Goal: Task Accomplishment & Management: Use online tool/utility

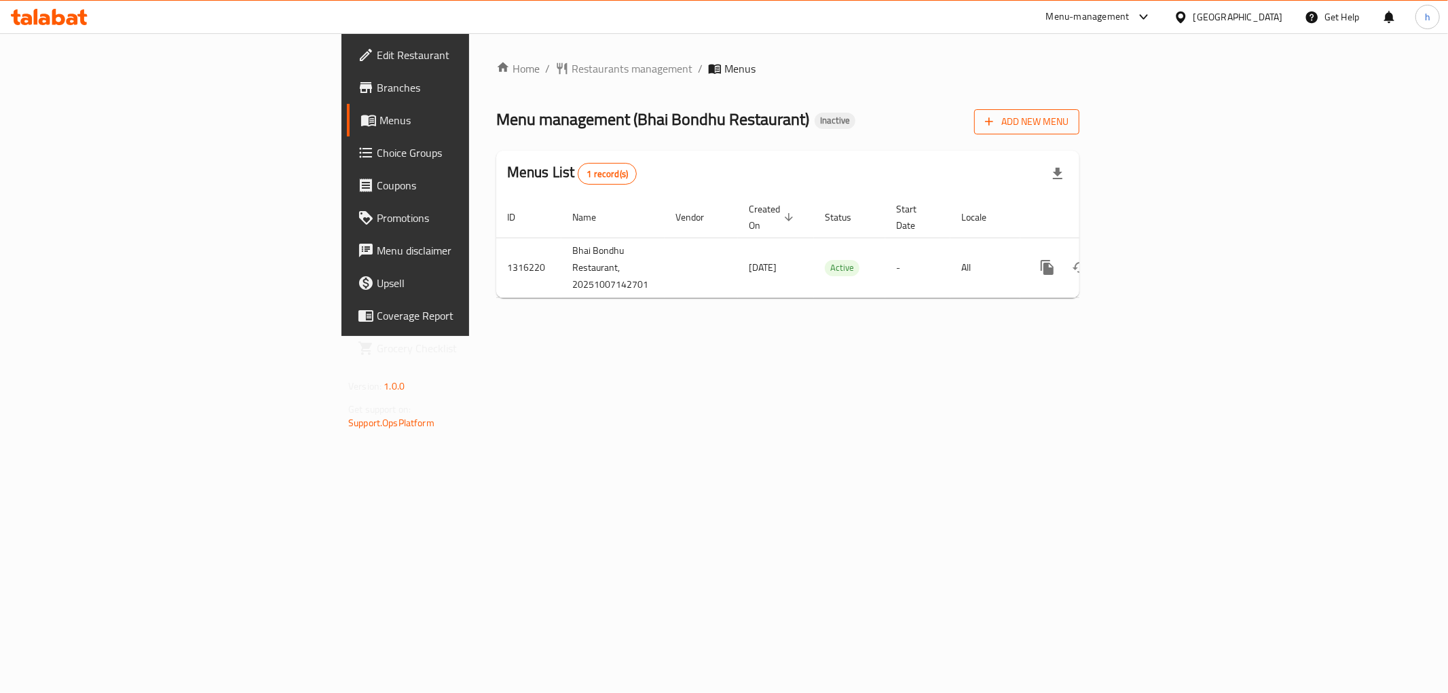
click at [1069, 121] on span "Add New Menu" at bounding box center [1027, 121] width 84 height 17
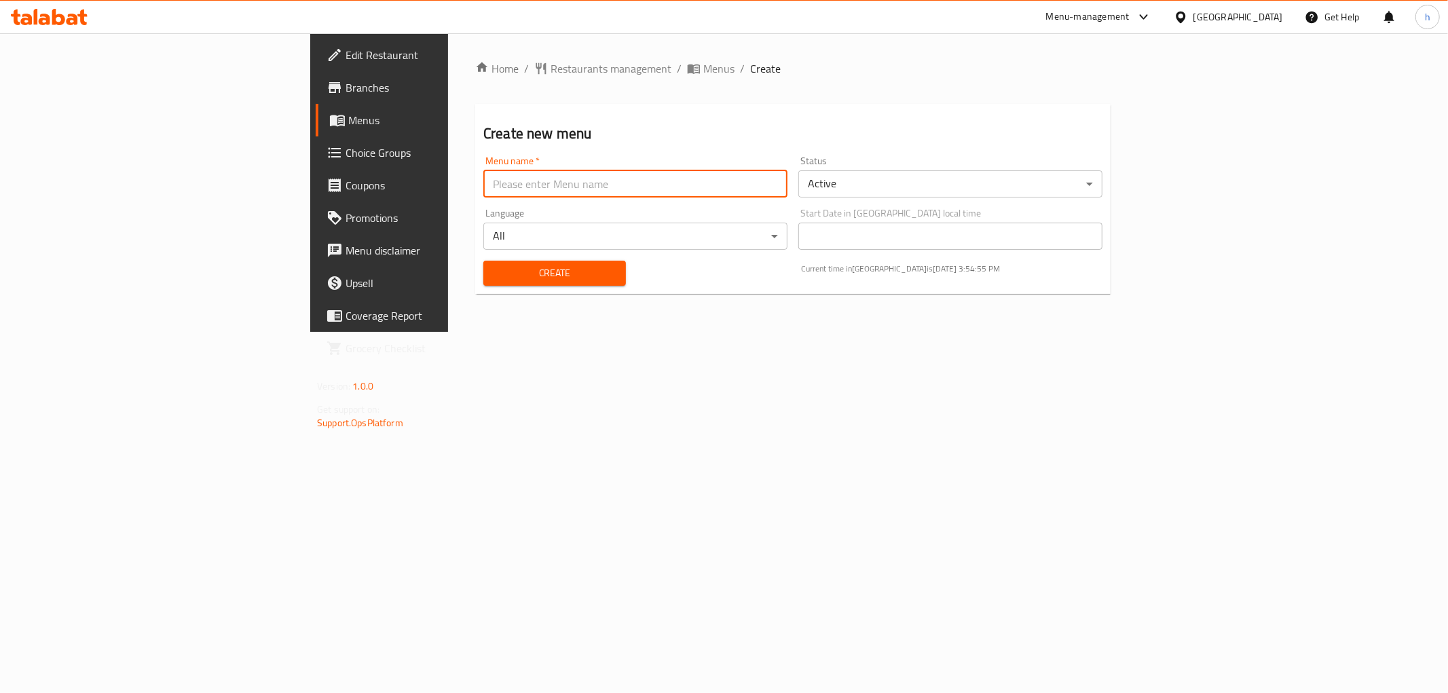
click at [483, 185] on input "text" at bounding box center [635, 183] width 304 height 27
type input "[DATE]"
click at [494, 267] on span "Create" at bounding box center [554, 273] width 121 height 17
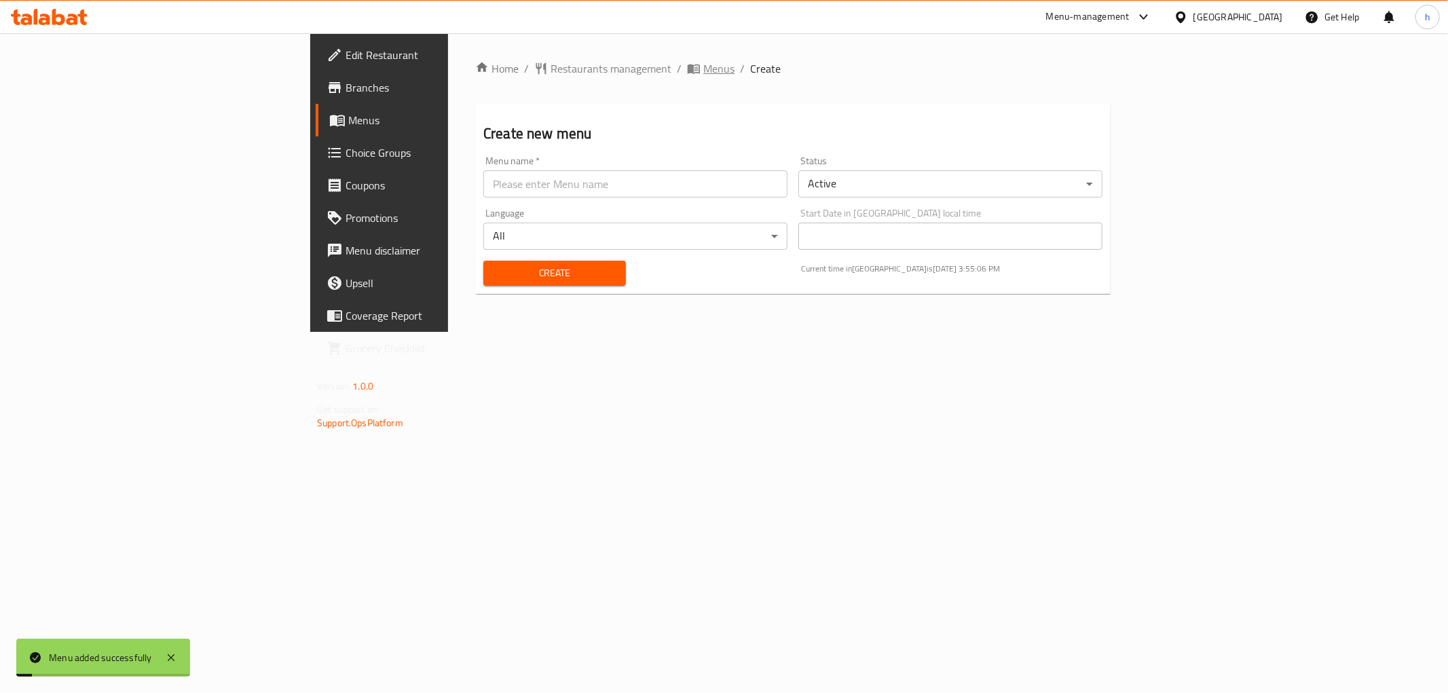
click at [703, 60] on span "Menus" at bounding box center [718, 68] width 31 height 16
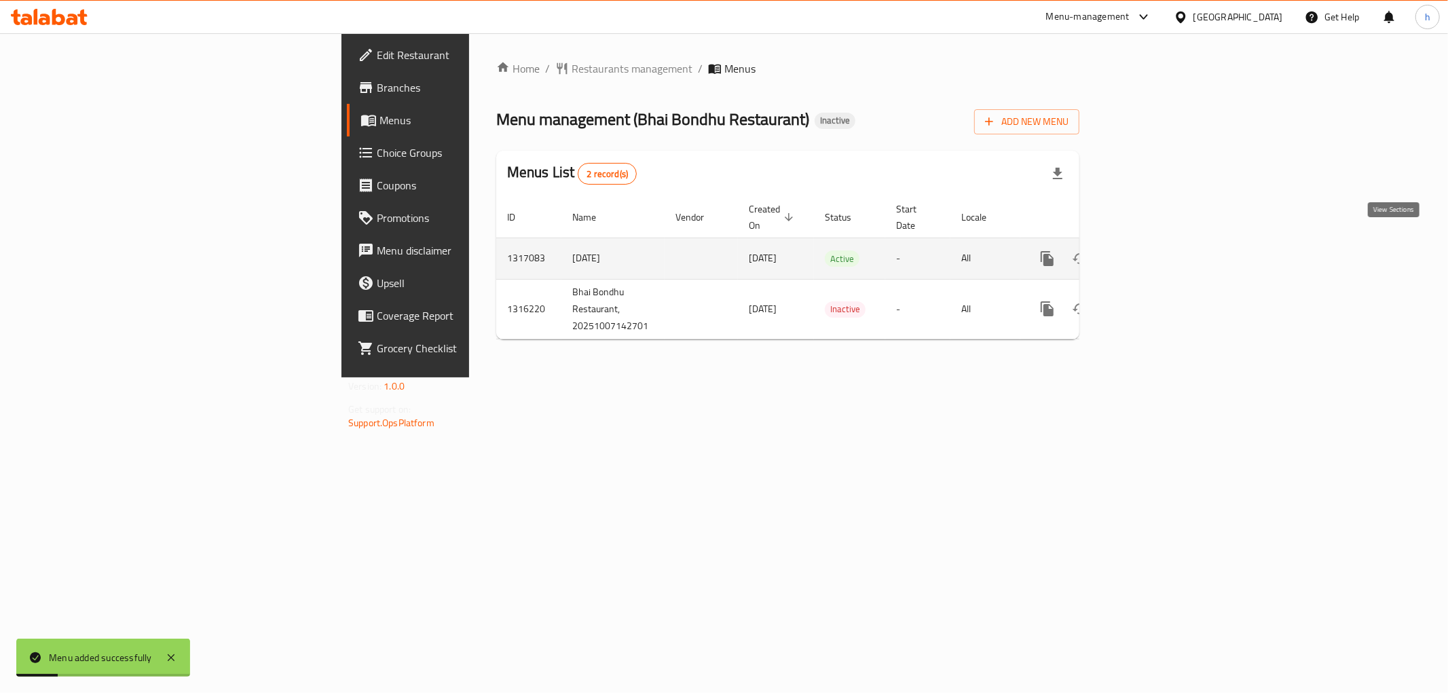
click at [1154, 251] on icon "enhanced table" at bounding box center [1145, 259] width 16 height 16
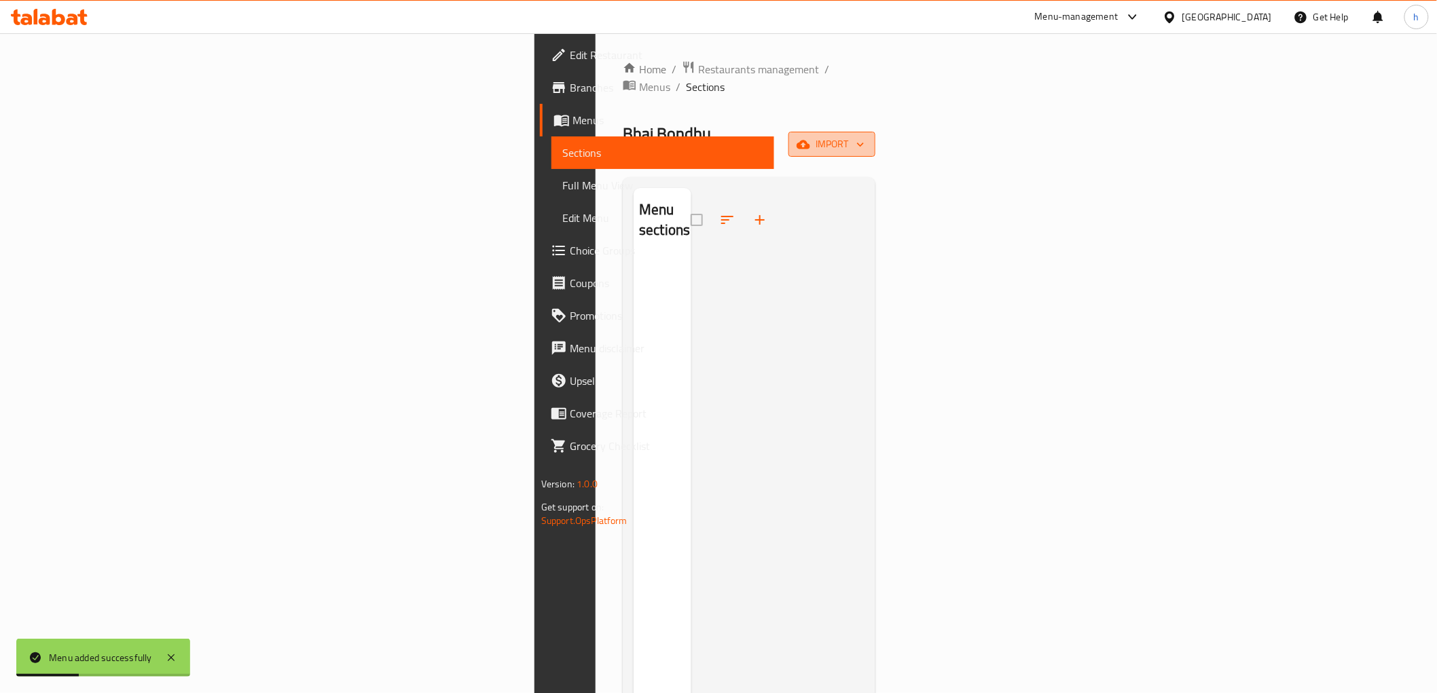
click at [864, 136] on span "import" at bounding box center [831, 144] width 65 height 17
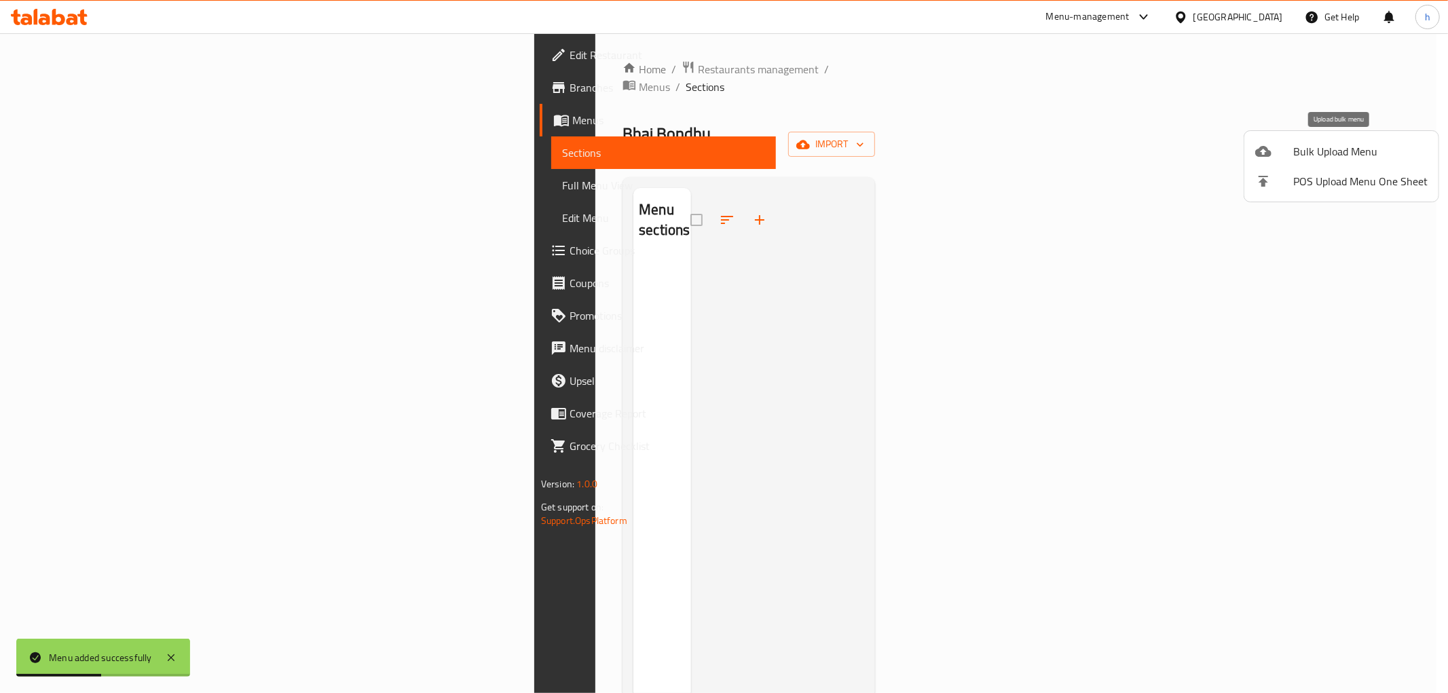
click at [1277, 145] on div at bounding box center [1275, 151] width 38 height 16
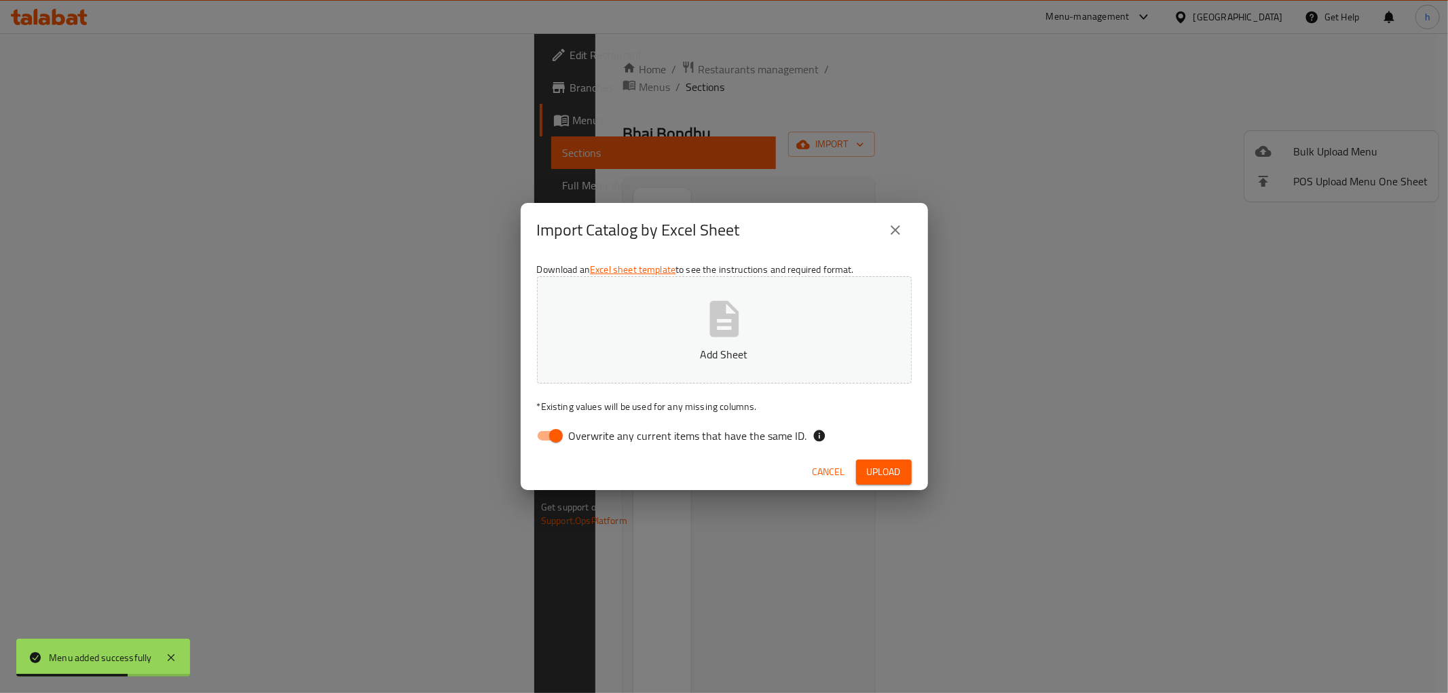
click at [542, 435] on input "Overwrite any current items that have the same ID." at bounding box center [555, 436] width 77 height 26
checkbox input "false"
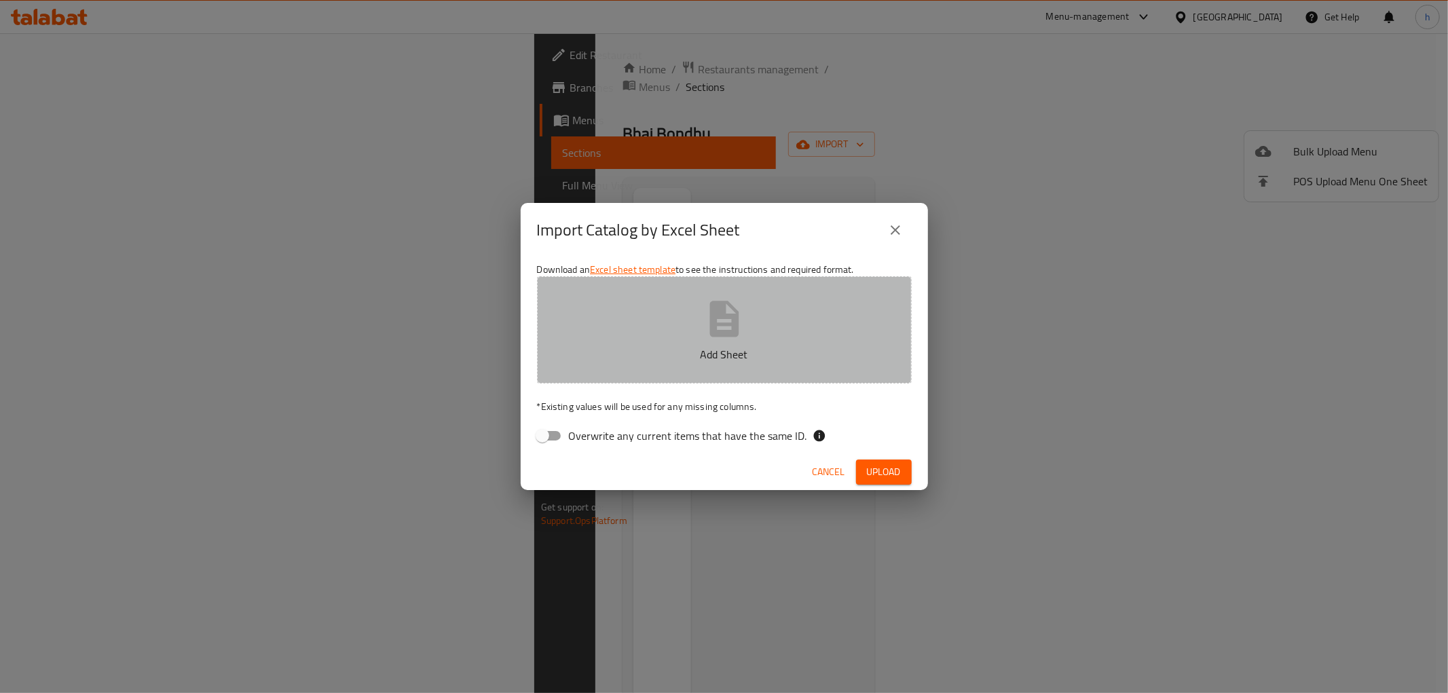
click at [786, 340] on button "Add Sheet" at bounding box center [724, 329] width 375 height 107
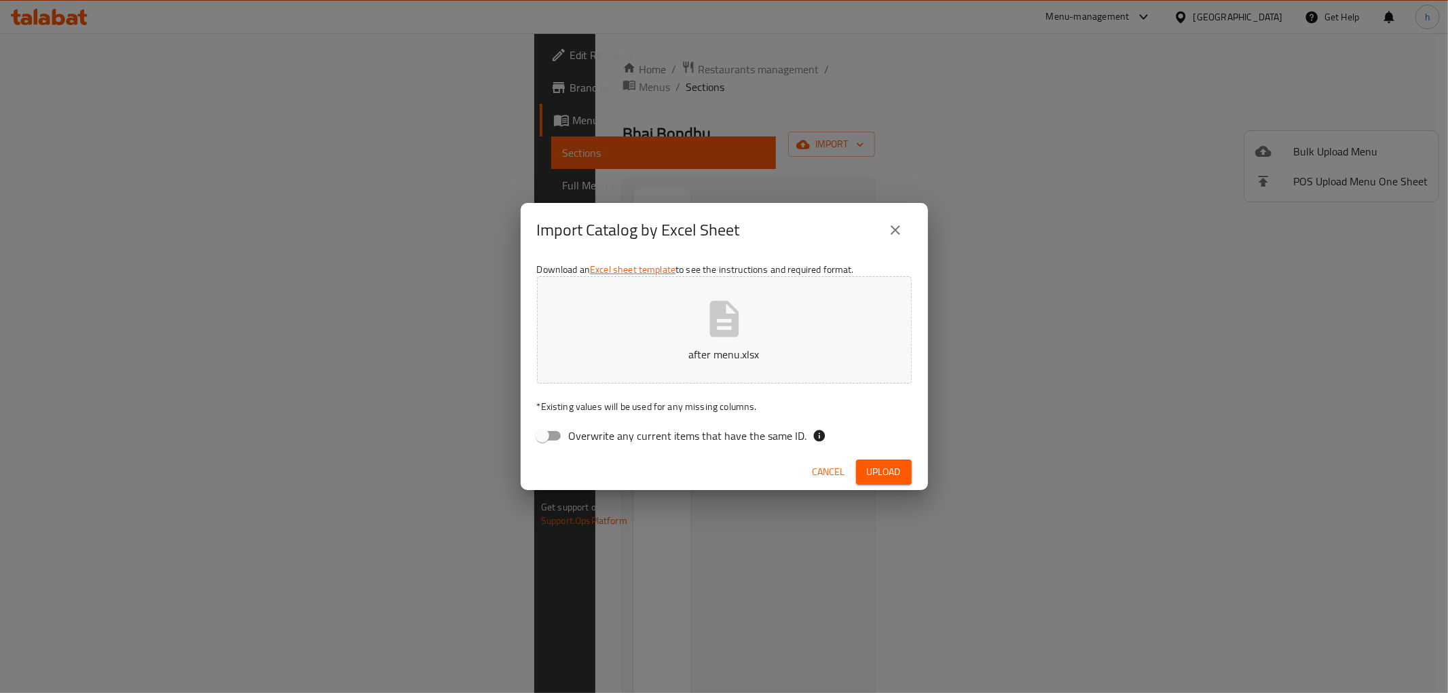
click at [883, 469] on span "Upload" at bounding box center [884, 472] width 34 height 17
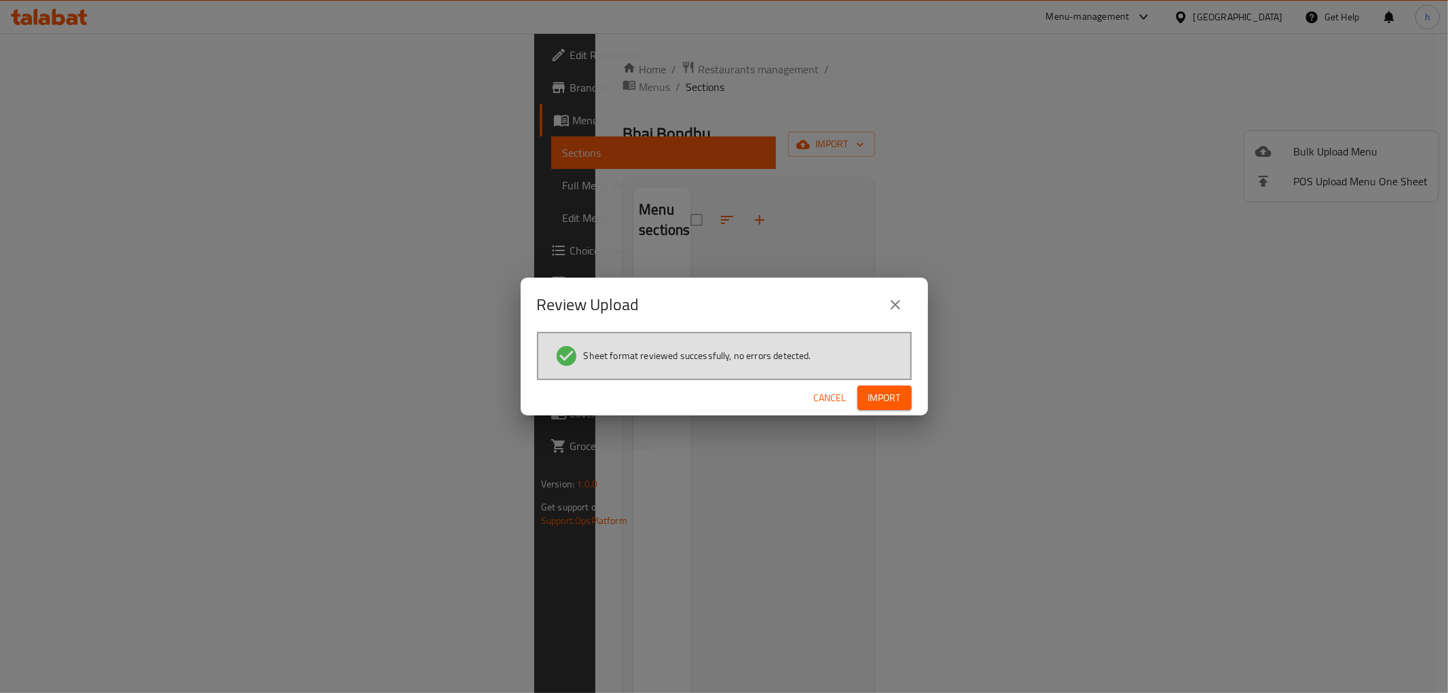
click at [887, 395] on span "Import" at bounding box center [884, 398] width 33 height 17
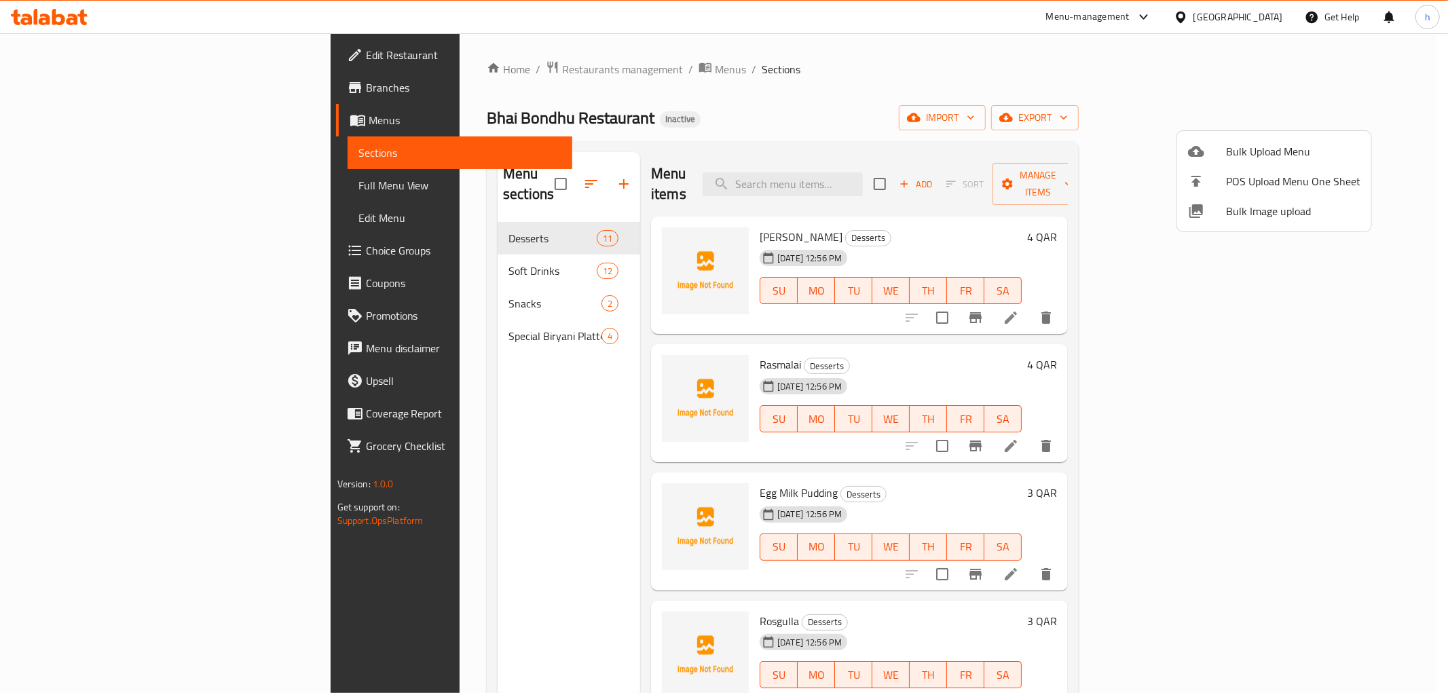
click at [369, 295] on div at bounding box center [724, 346] width 1448 height 693
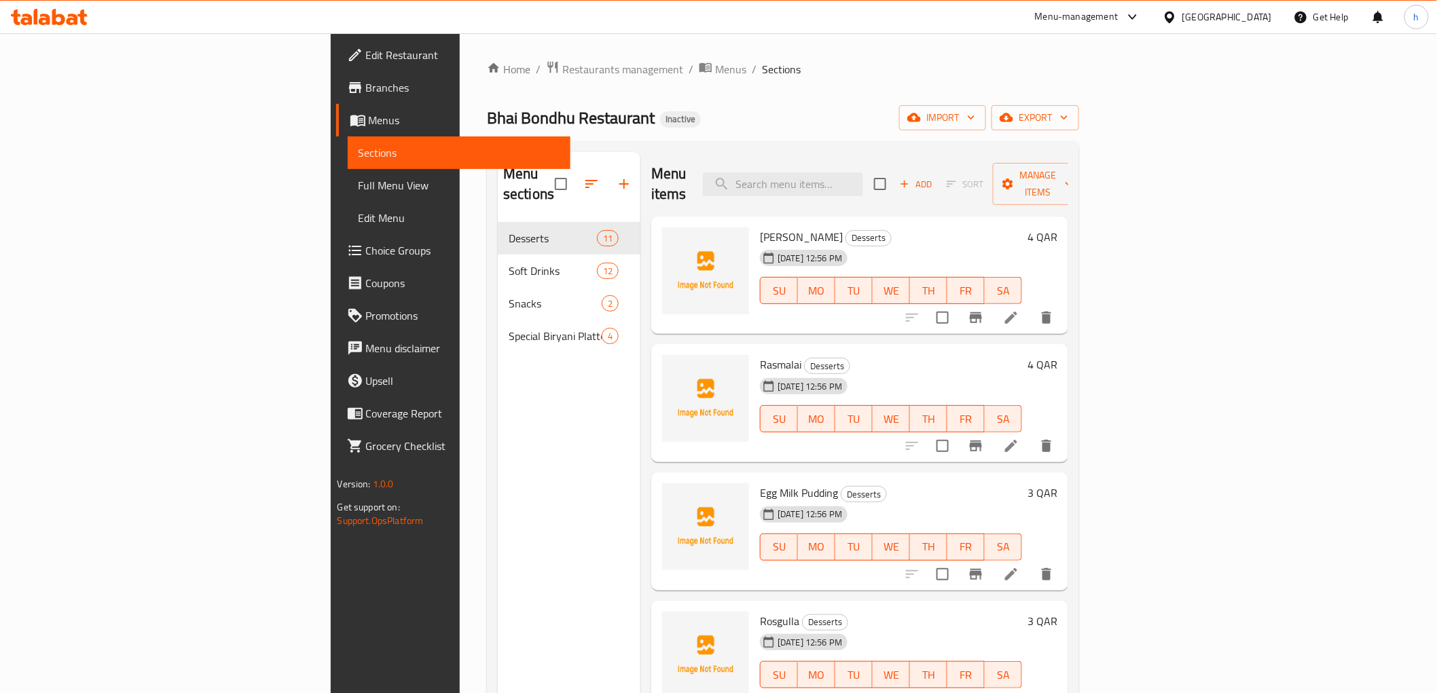
click at [336, 65] on link "Edit Restaurant" at bounding box center [453, 55] width 234 height 33
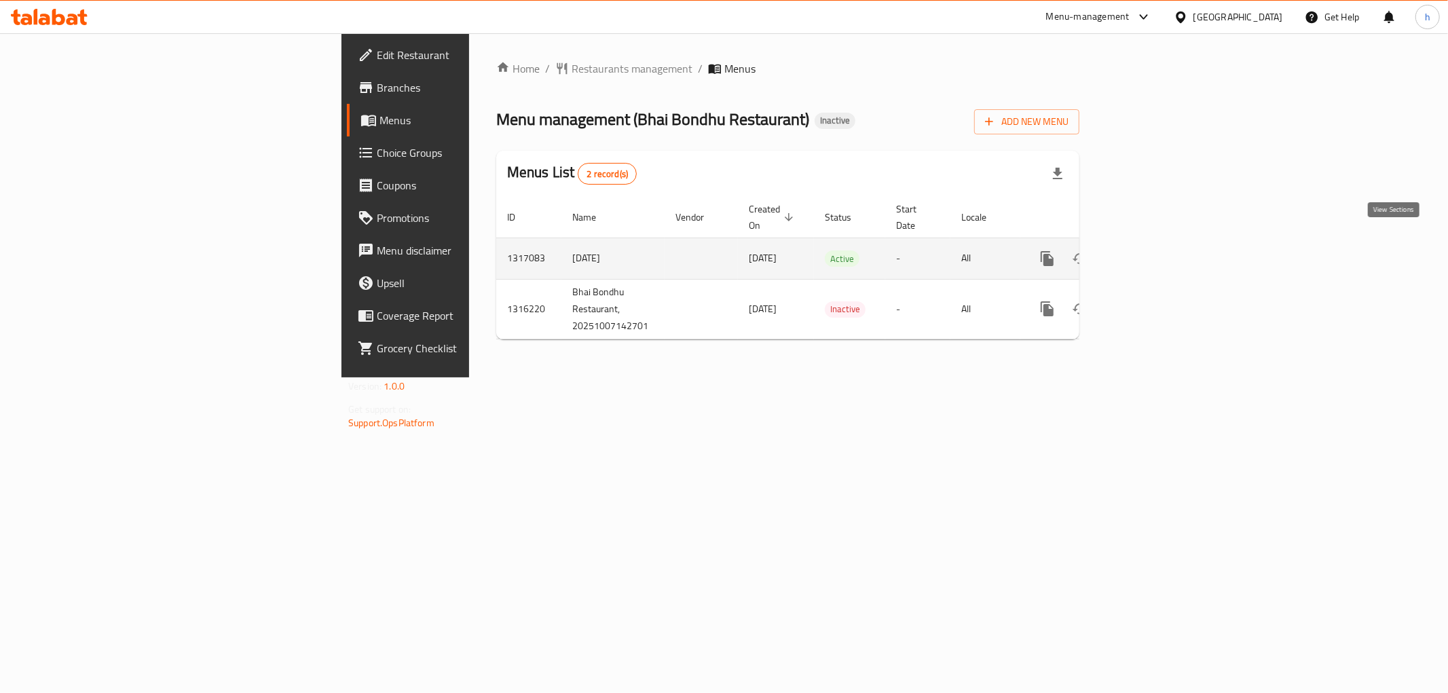
click at [1154, 251] on icon "enhanced table" at bounding box center [1145, 259] width 16 height 16
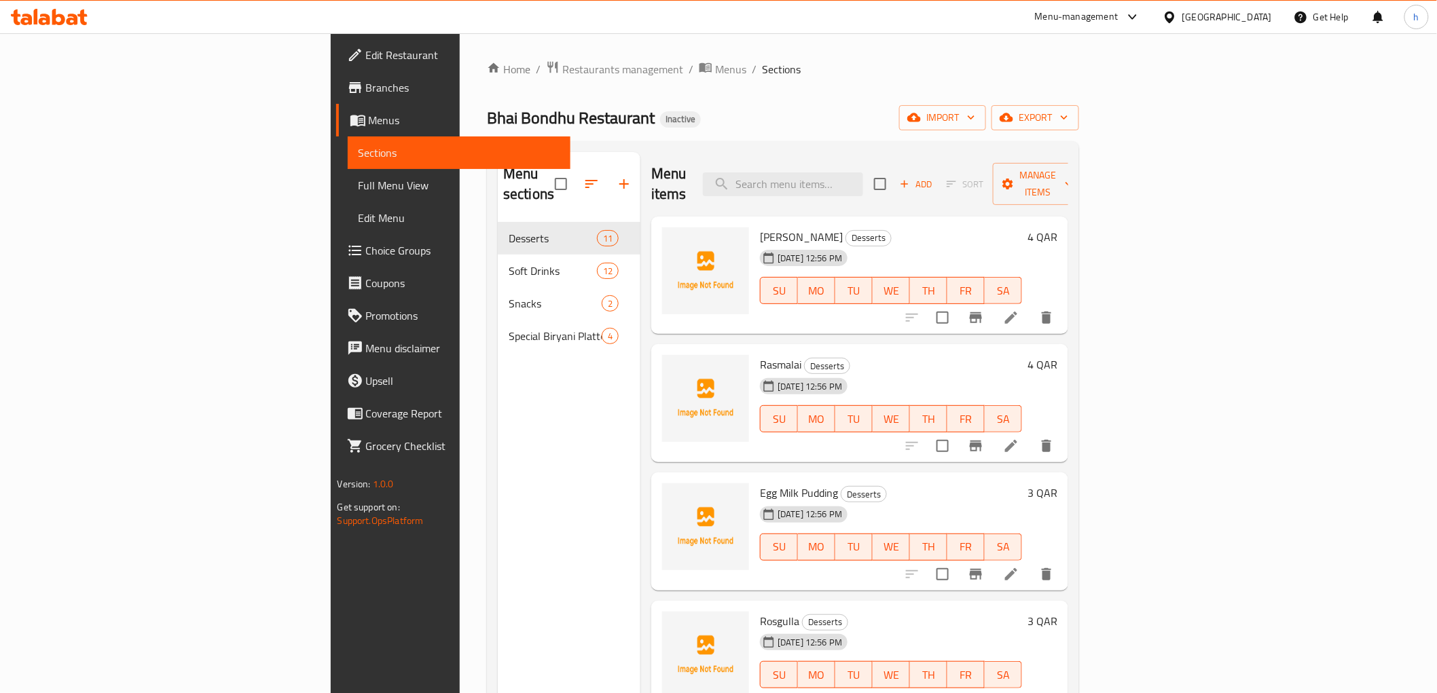
click at [359, 185] on span "Full Menu View" at bounding box center [459, 185] width 201 height 16
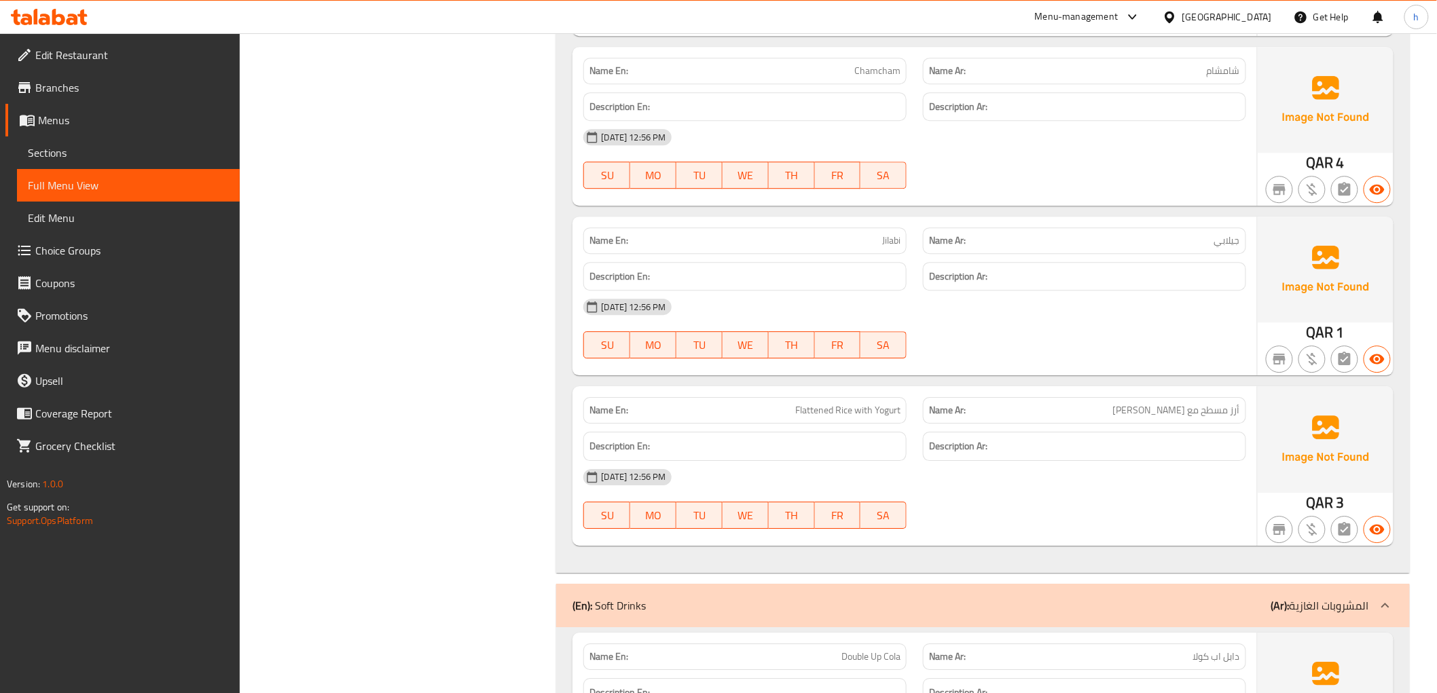
scroll to position [1509, 0]
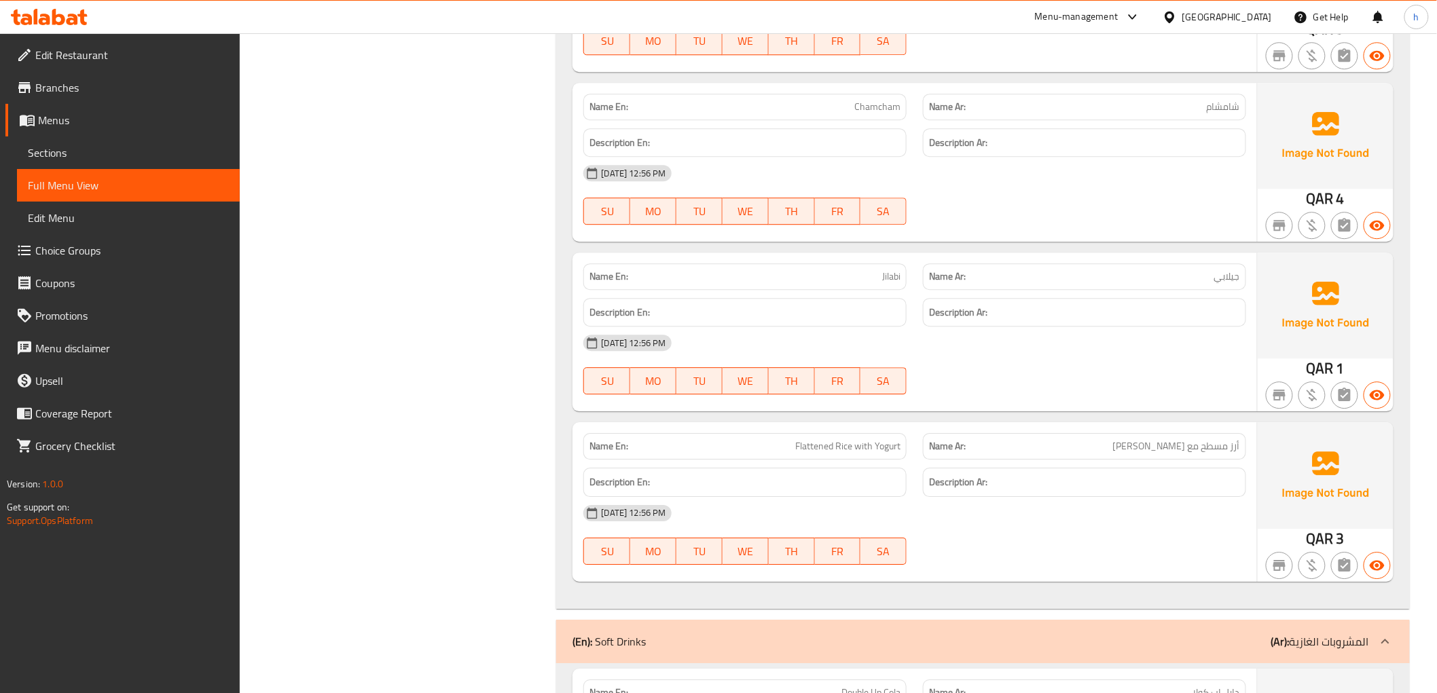
click at [1084, 470] on div "Description Ar:" at bounding box center [1084, 482] width 323 height 29
click at [1065, 280] on p "Name Ar: [PERSON_NAME]" at bounding box center [1084, 277] width 311 height 14
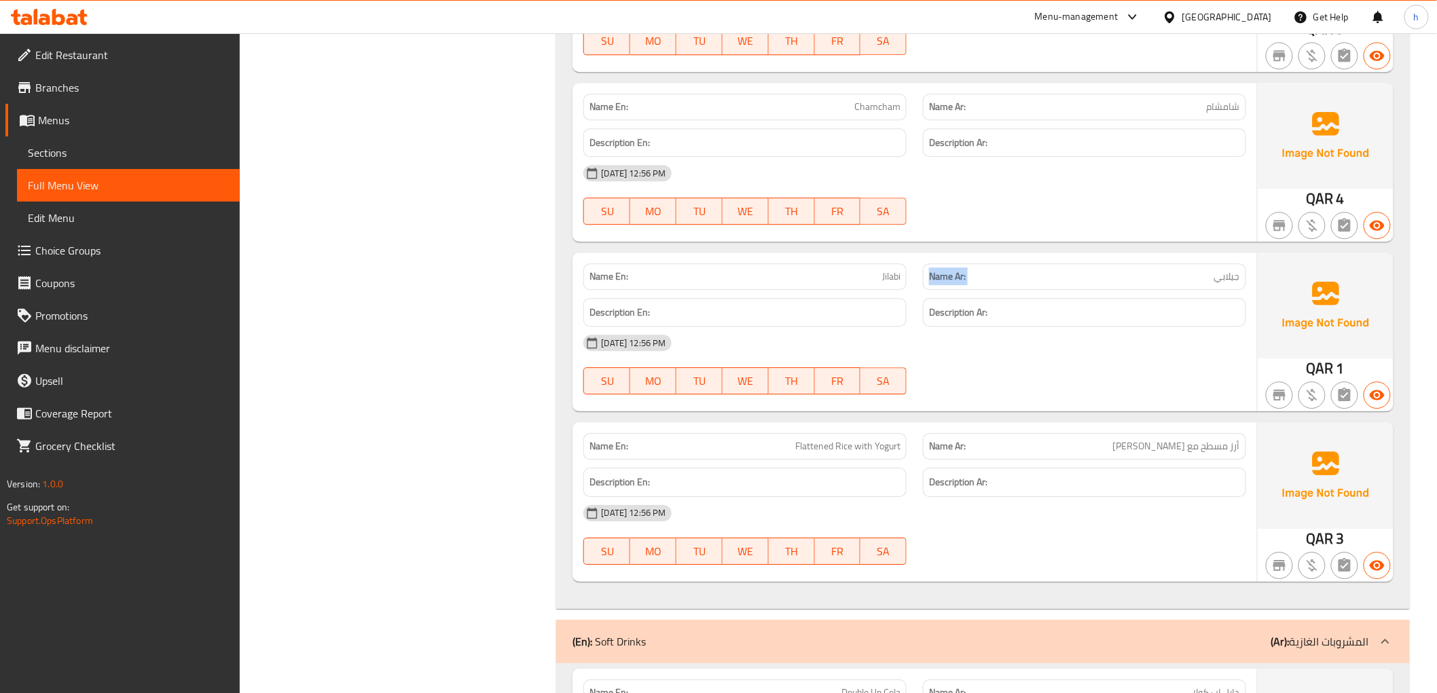
click at [1065, 280] on p "Name Ar: [PERSON_NAME]" at bounding box center [1084, 277] width 311 height 14
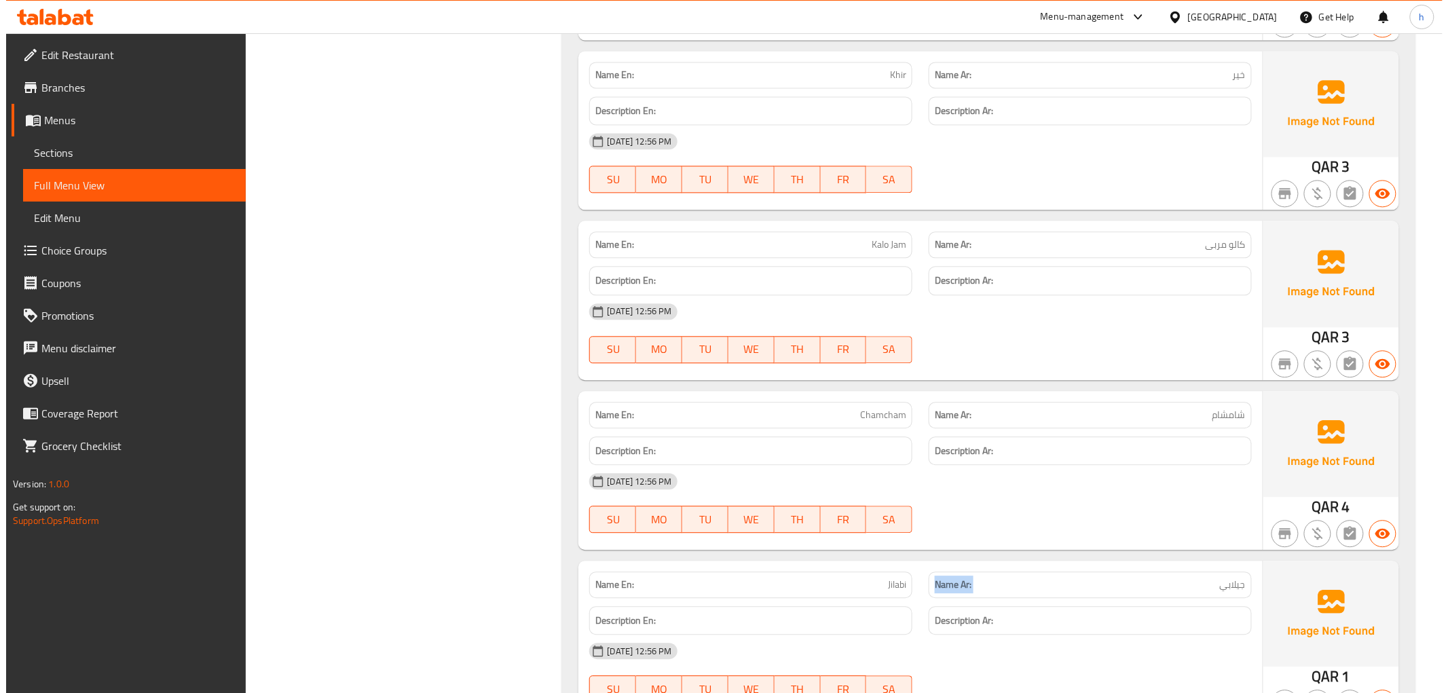
scroll to position [0, 0]
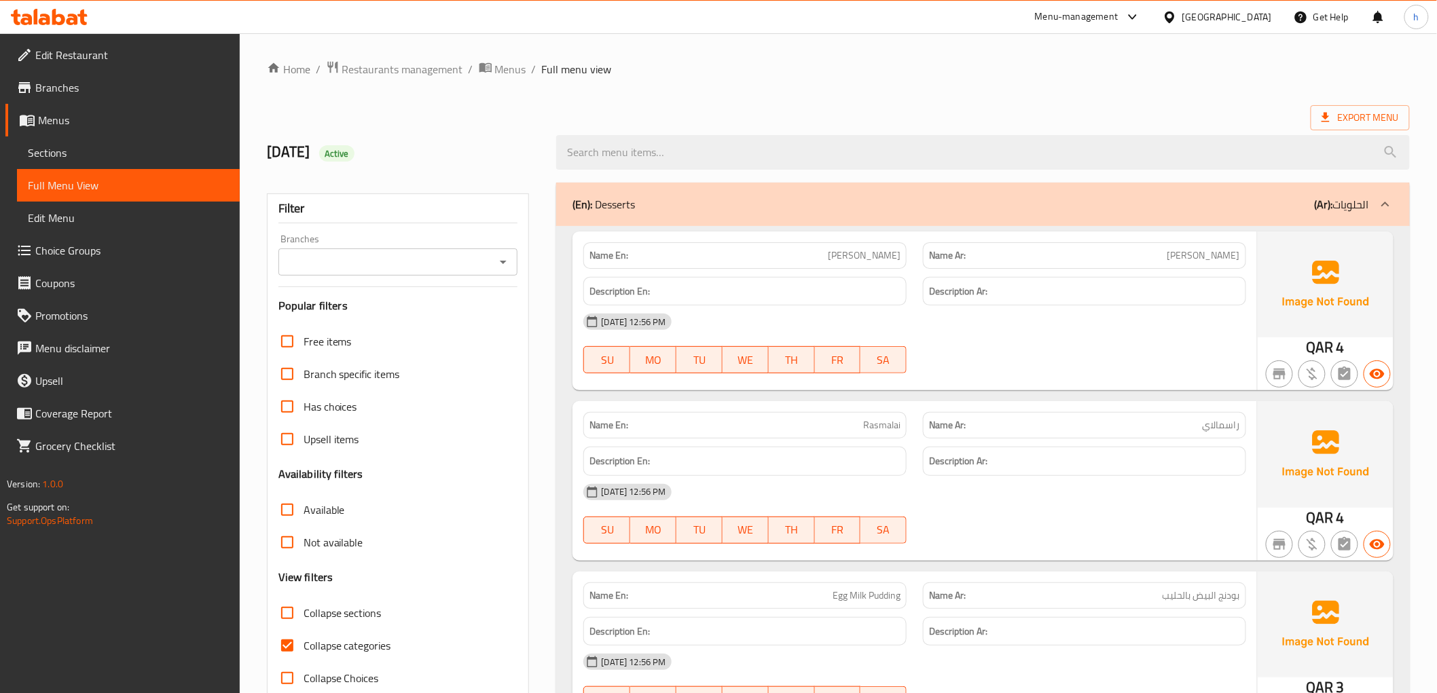
click at [364, 644] on span "Collapse categories" at bounding box center [348, 646] width 88 height 16
click at [304, 644] on input "Collapse categories" at bounding box center [287, 645] width 33 height 33
checkbox input "false"
click at [1336, 114] on span "Export Menu" at bounding box center [1359, 117] width 77 height 17
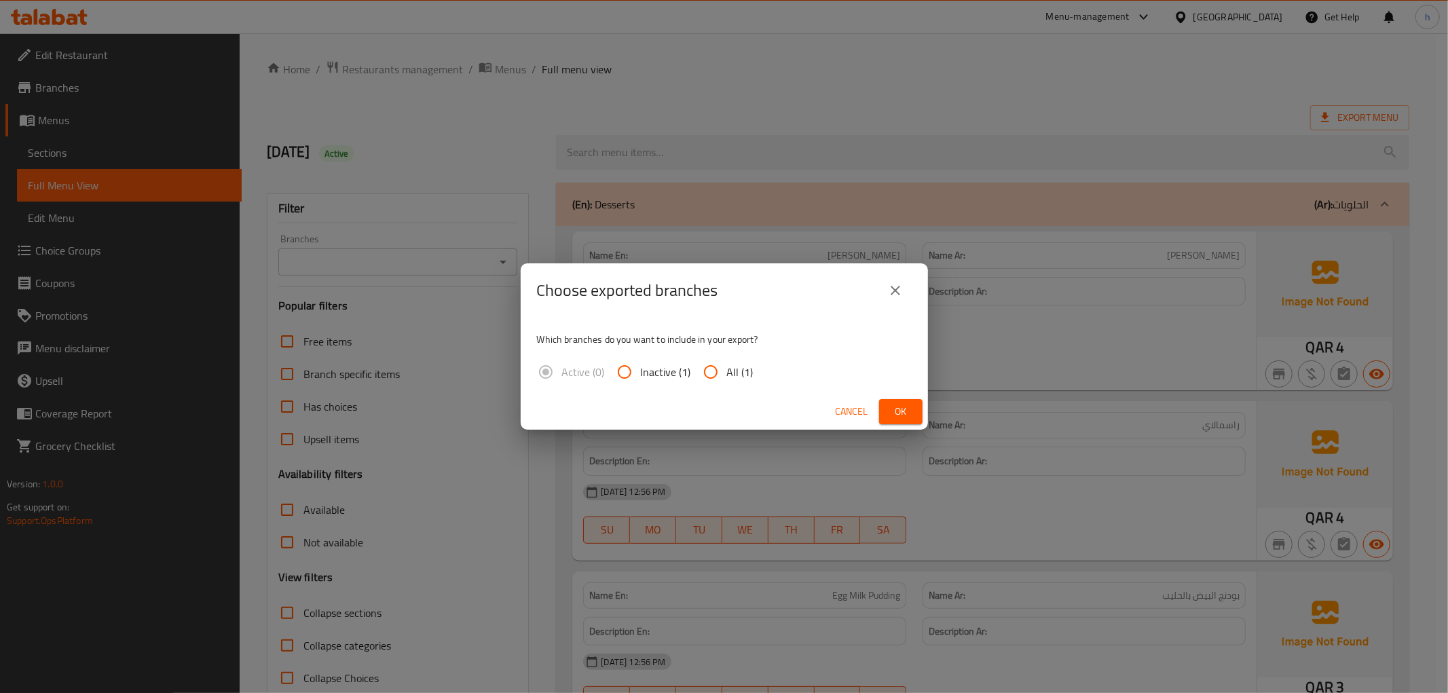
click at [729, 372] on span "All (1)" at bounding box center [740, 372] width 26 height 16
click at [727, 372] on input "All (1)" at bounding box center [711, 372] width 33 height 33
radio input "true"
click at [911, 406] on span "Ok" at bounding box center [901, 411] width 22 height 17
